Goal: Navigation & Orientation: Find specific page/section

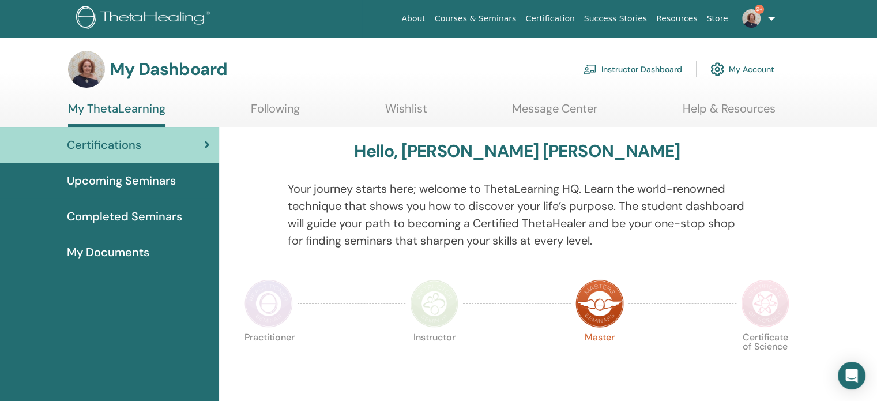
click at [631, 64] on link "Instructor Dashboard" at bounding box center [632, 69] width 99 height 25
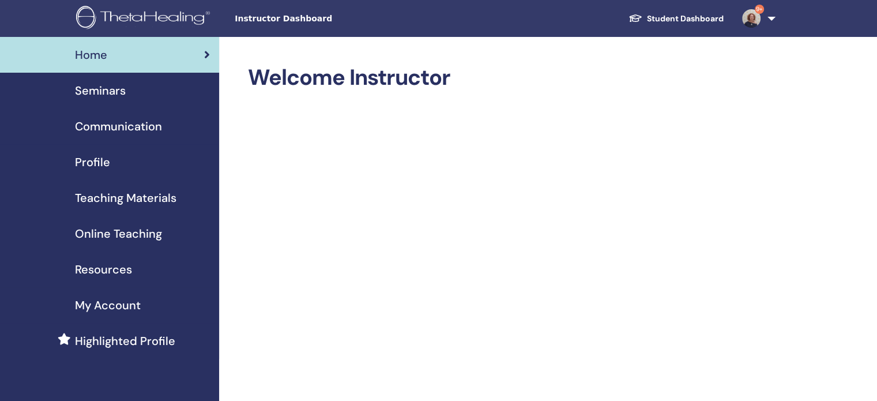
click at [116, 92] on span "Seminars" at bounding box center [100, 90] width 51 height 17
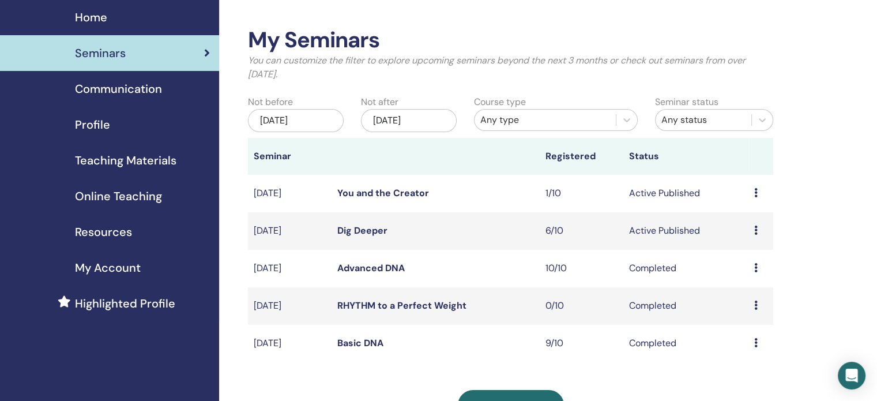
scroll to position [58, 0]
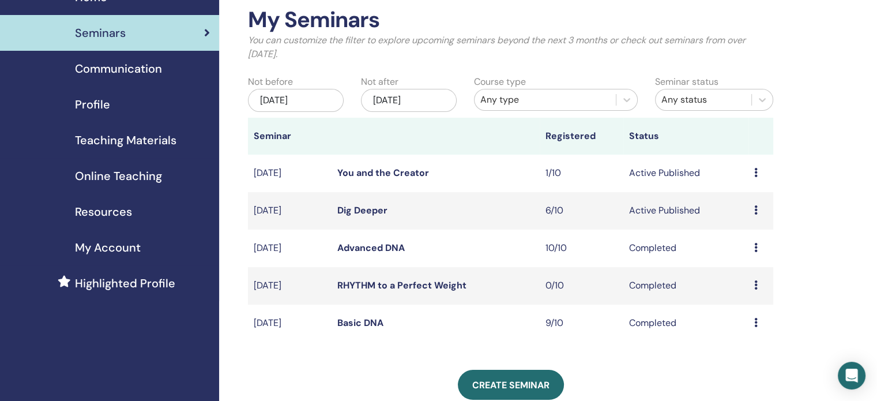
click at [381, 175] on link "You and the Creator" at bounding box center [383, 173] width 92 height 12
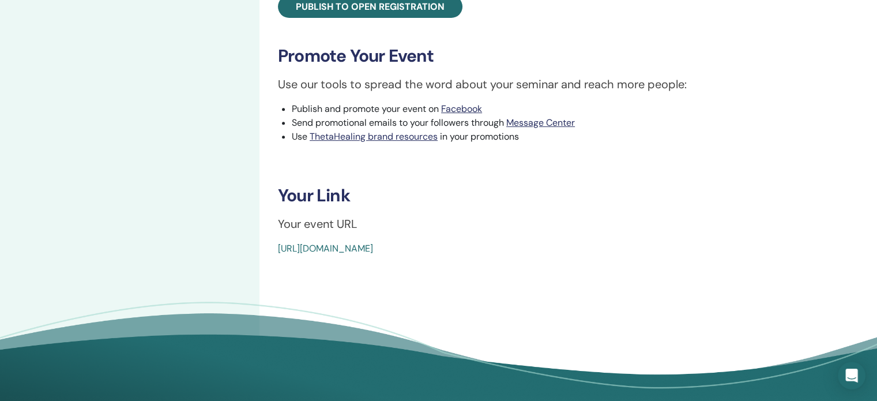
scroll to position [461, 0]
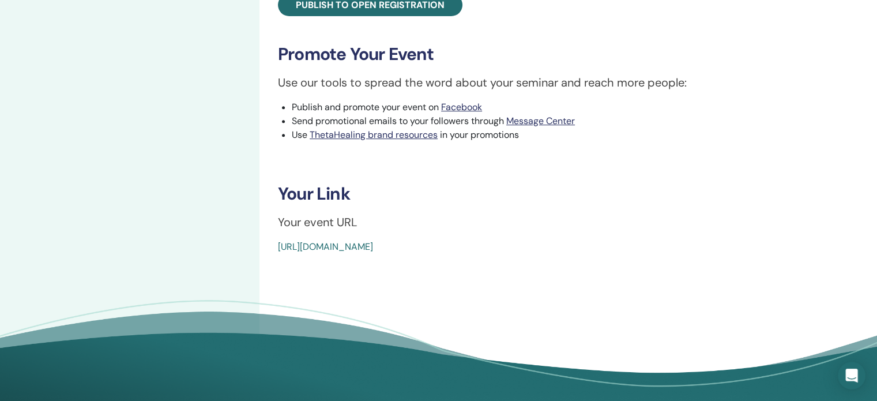
drag, startPoint x: 274, startPoint y: 246, endPoint x: 551, endPoint y: 251, distance: 276.2
